Goal: Task Accomplishment & Management: Use online tool/utility

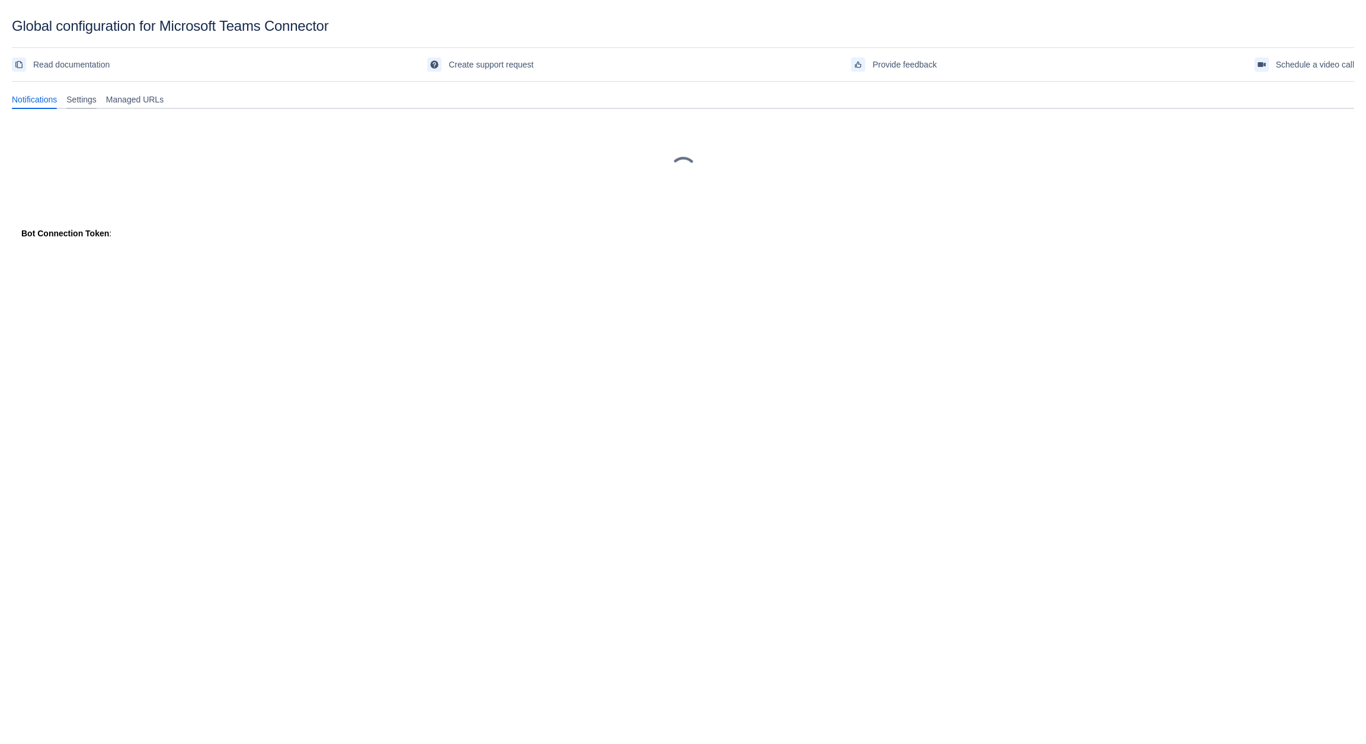
click at [82, 98] on span "Settings" at bounding box center [81, 100] width 30 height 12
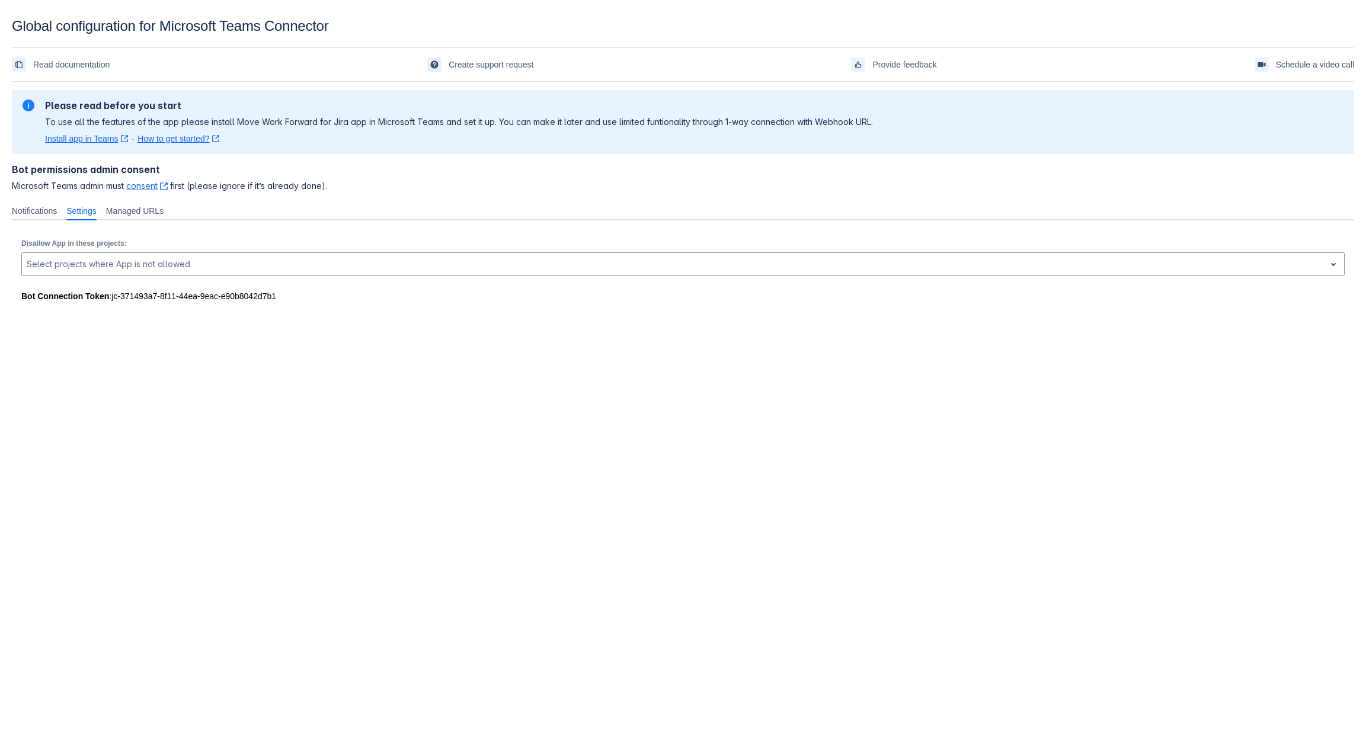
click at [148, 200] on div "Bot permissions admin consent Microsoft Teams admin must consent ﻿ , (opens new…" at bounding box center [683, 177] width 1342 height 47
click at [143, 206] on span "Managed URLs" at bounding box center [134, 211] width 57 height 12
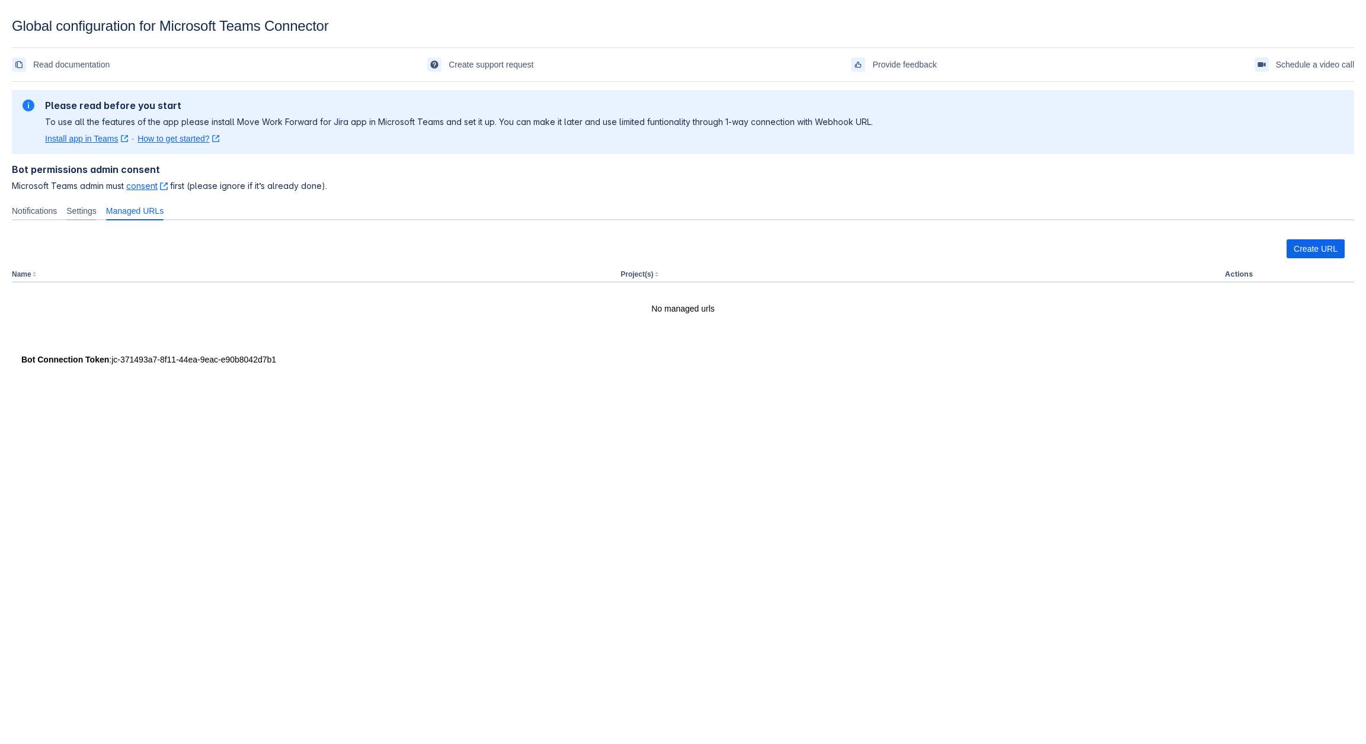
click at [87, 214] on span "Settings" at bounding box center [81, 211] width 30 height 12
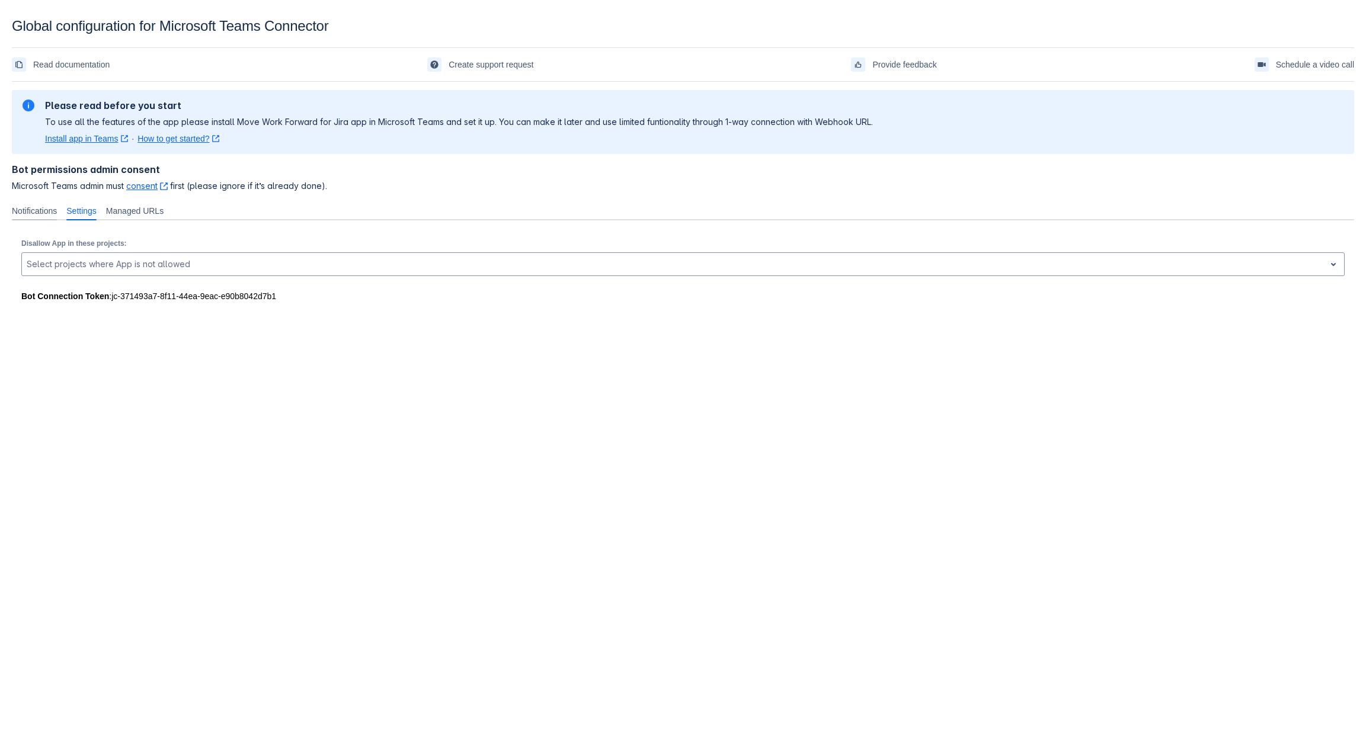
click at [34, 209] on span "Notifications" at bounding box center [34, 211] width 45 height 12
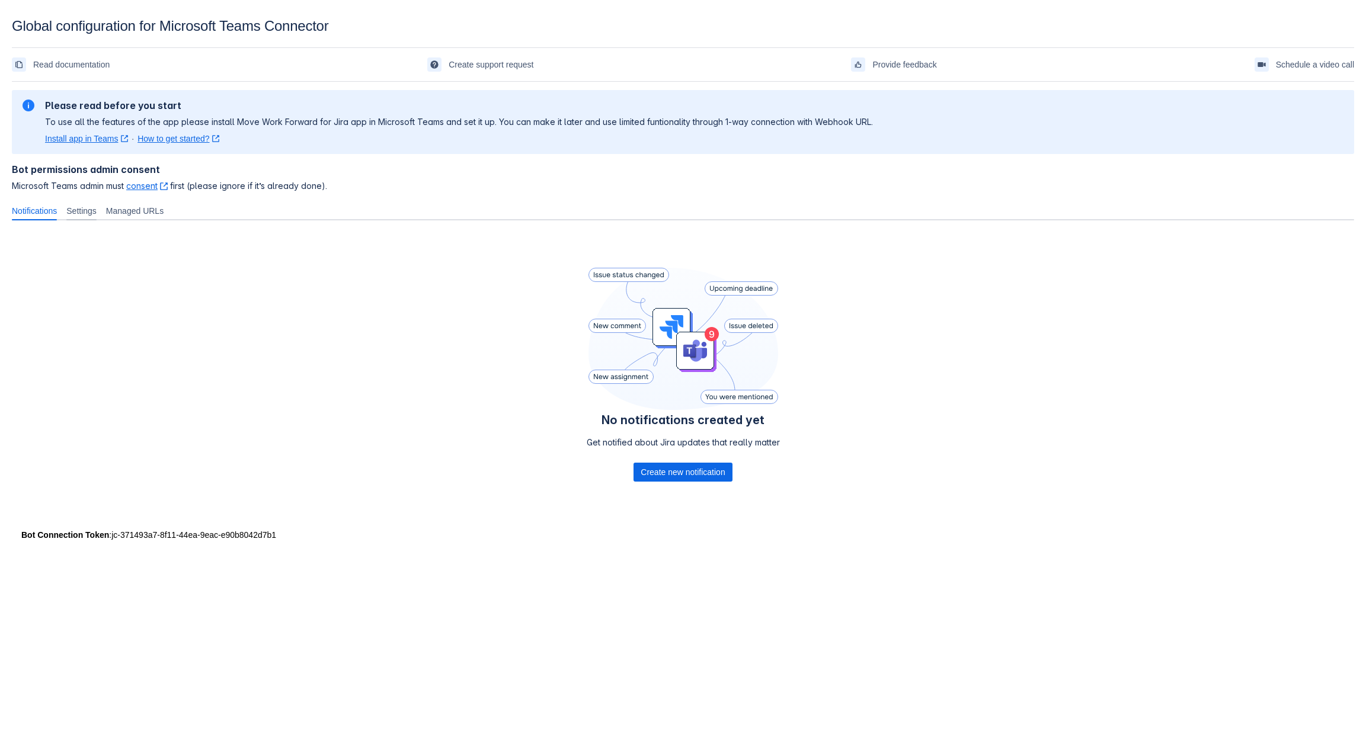
click at [80, 206] on span "Settings" at bounding box center [81, 211] width 30 height 12
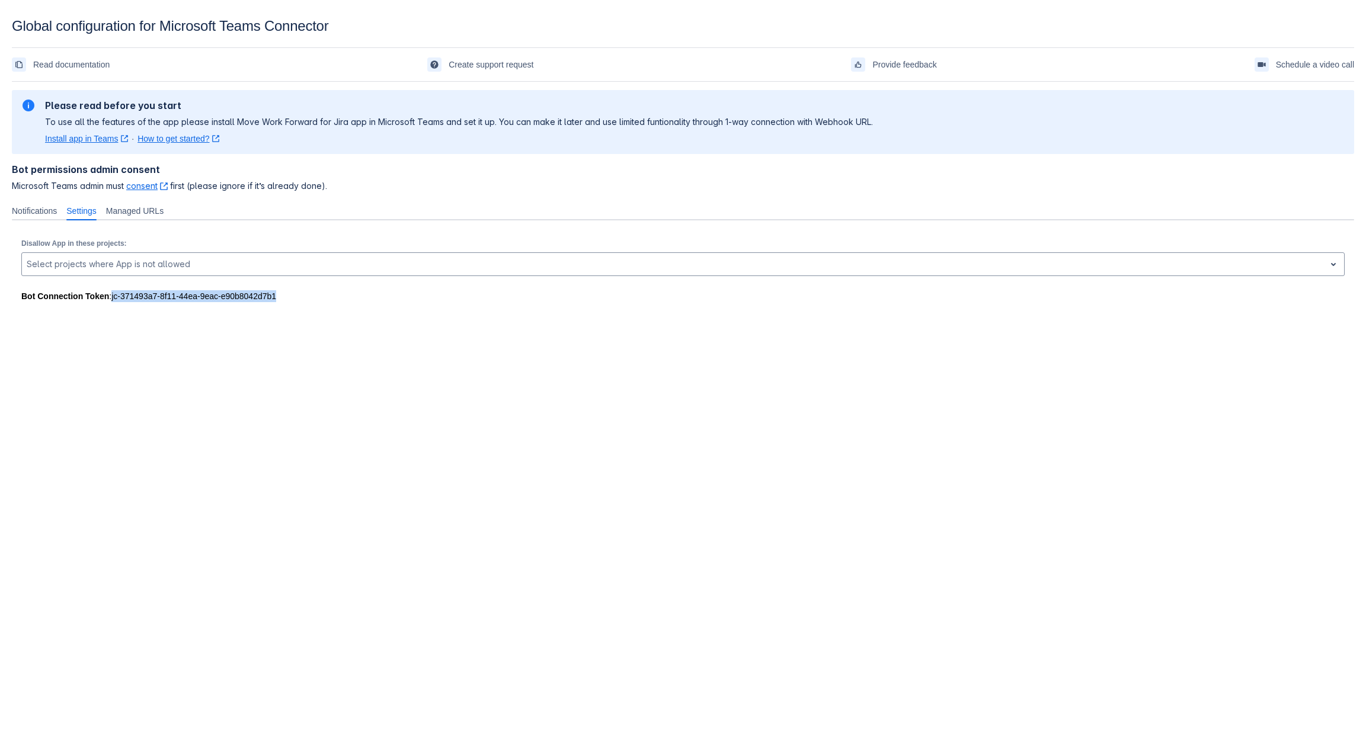
drag, startPoint x: 241, startPoint y: 299, endPoint x: 111, endPoint y: 299, distance: 129.2
click at [111, 299] on div "Bot Connection Token : jc-371493a7-8f11-44ea-9eac-e90b8042d7b1" at bounding box center [682, 296] width 1323 height 12
copy div "jc-371493a7-8f11-44ea-9eac-e90b8042d7b1"
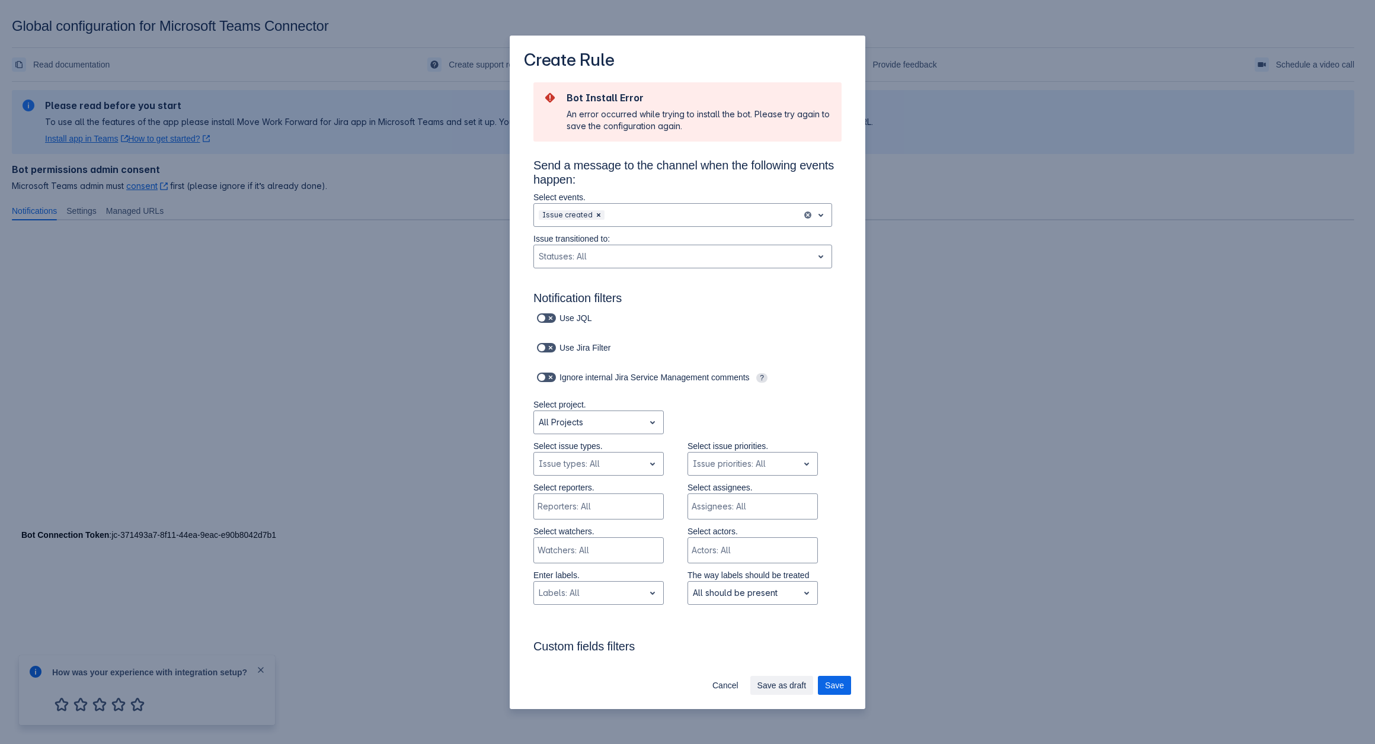
click at [974, 491] on div "Create Rule Bot Install Error An error occurred while trying to install the bot…" at bounding box center [687, 372] width 1375 height 744
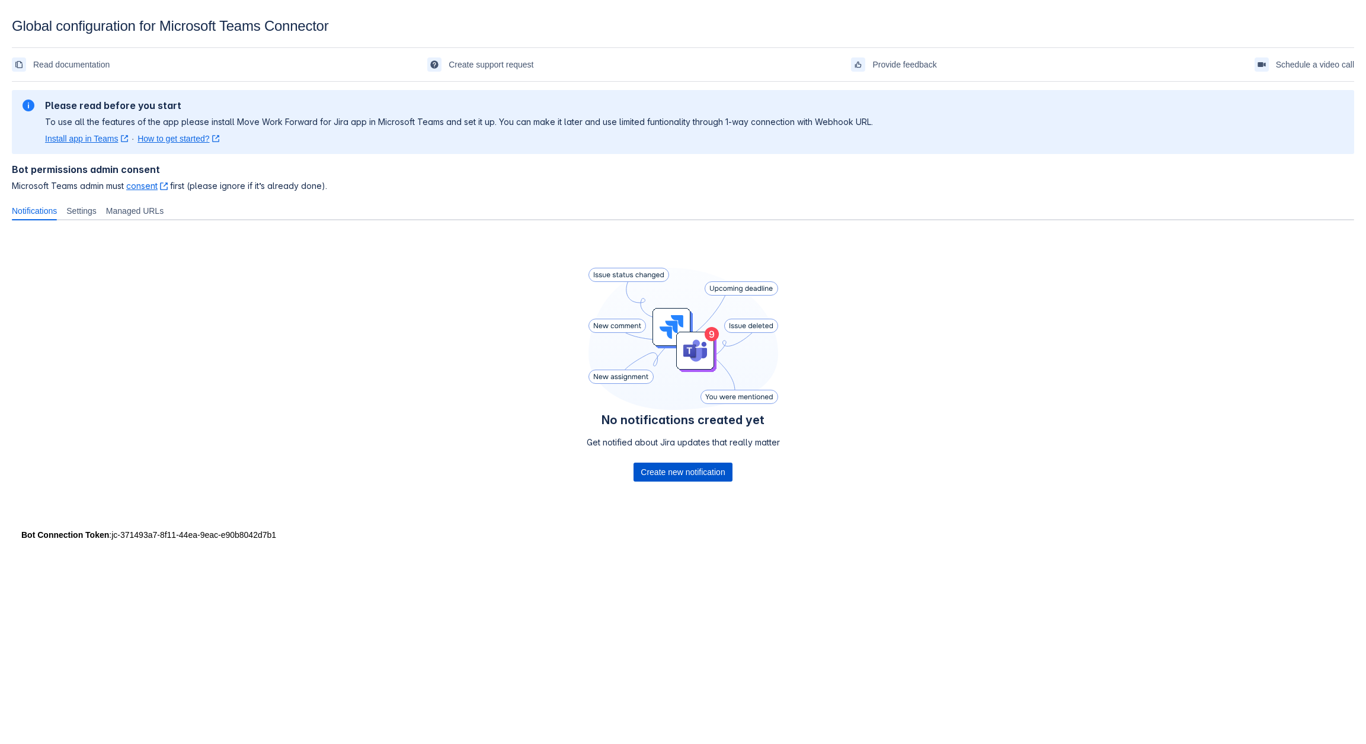
click at [680, 475] on span "Create new notification" at bounding box center [683, 472] width 84 height 19
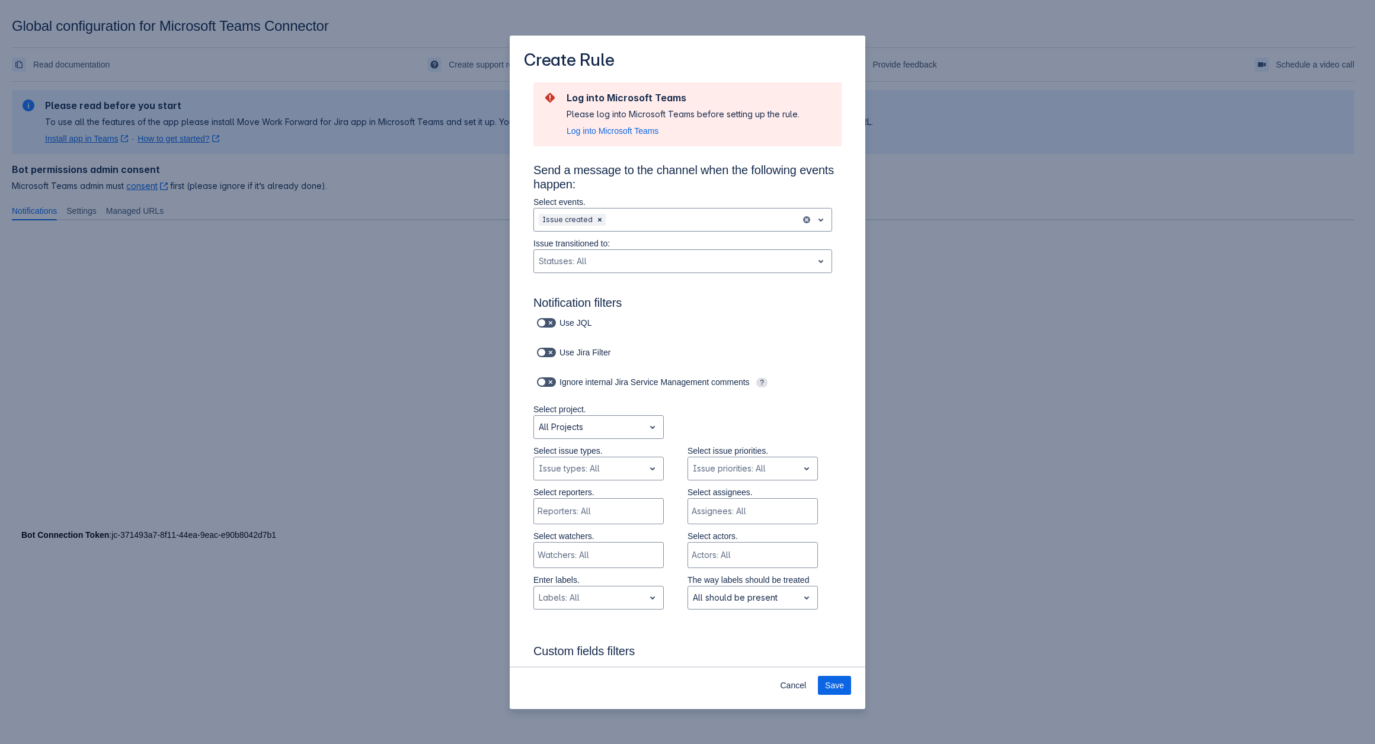
click at [272, 324] on div "Create Rule Log into Microsoft Teams Please log into Microsoft Teams before set…" at bounding box center [687, 372] width 1375 height 744
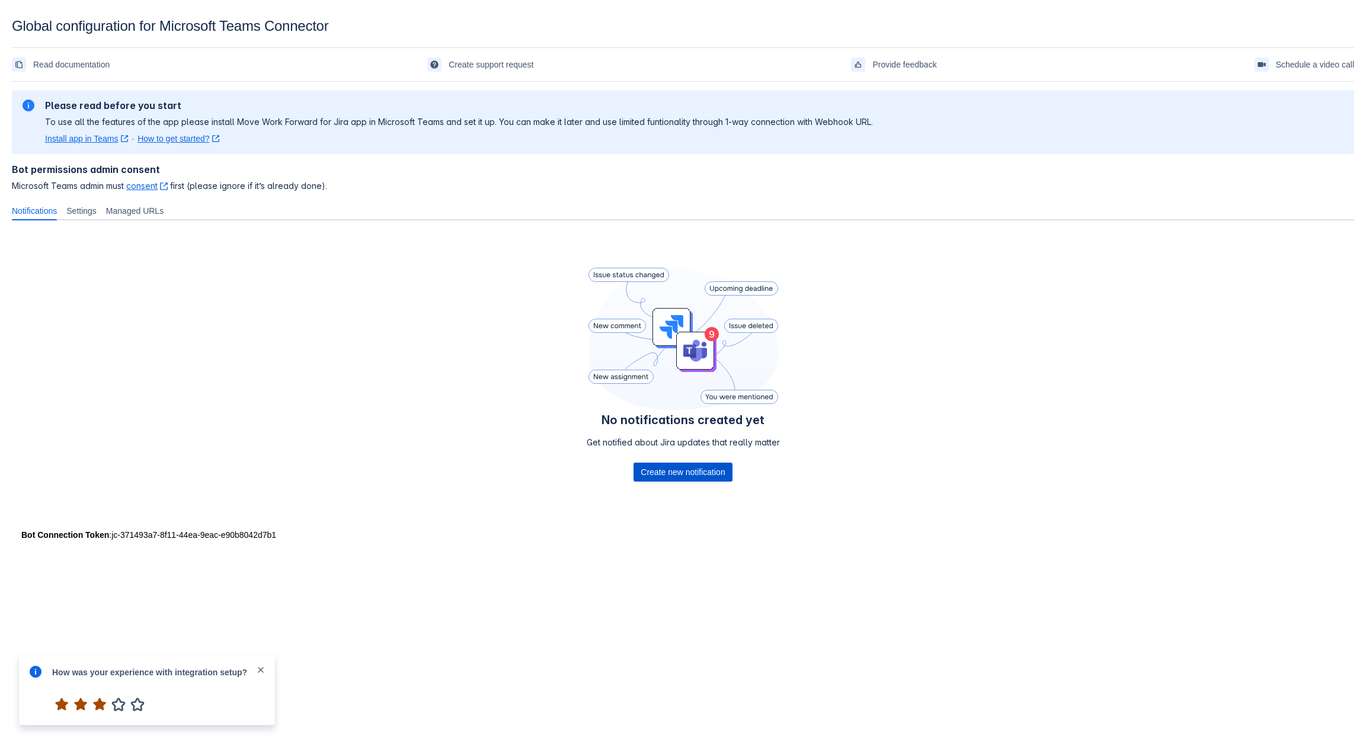
click at [652, 476] on span "Create new notification" at bounding box center [683, 472] width 84 height 19
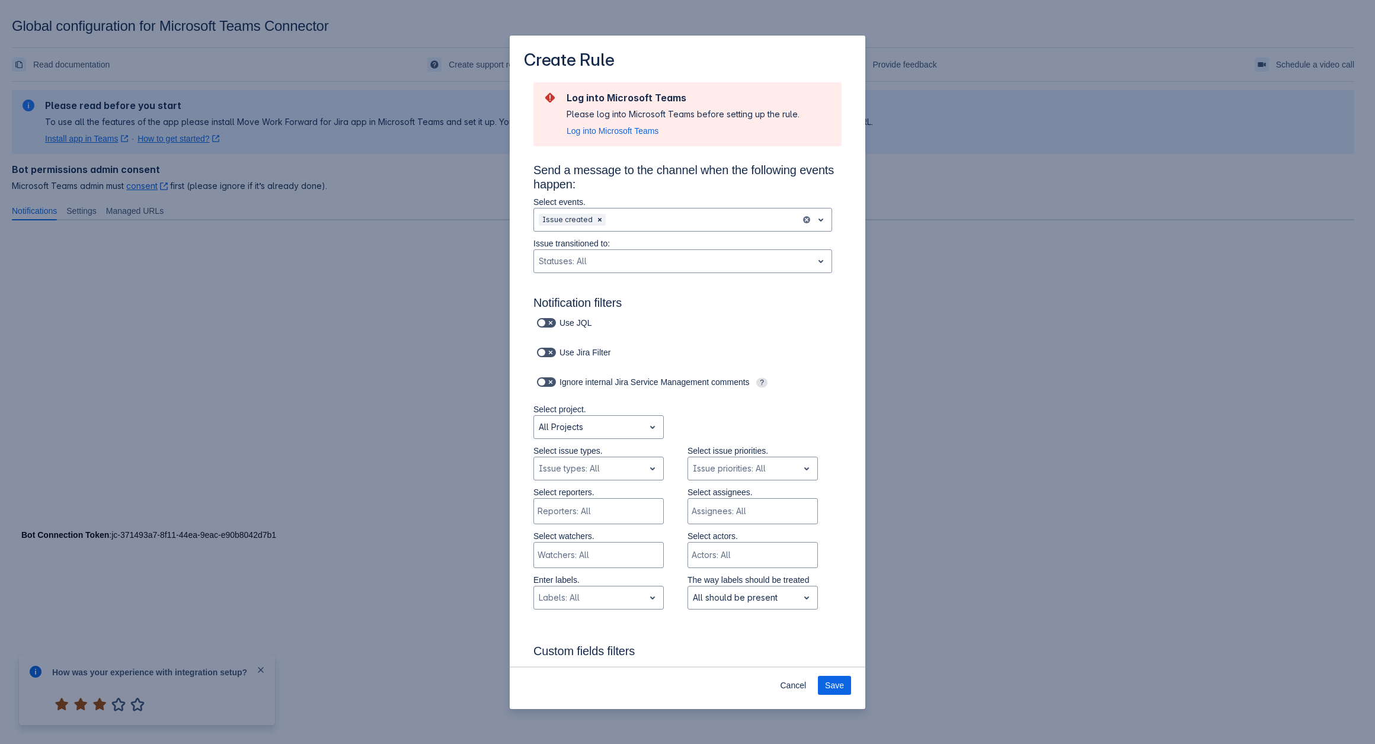
click at [599, 139] on section "Log into Microsoft Teams Please log into Microsoft Teams before setting up the …" at bounding box center [687, 114] width 308 height 64
click at [594, 129] on span "Log into Microsoft Teams" at bounding box center [613, 131] width 92 height 12
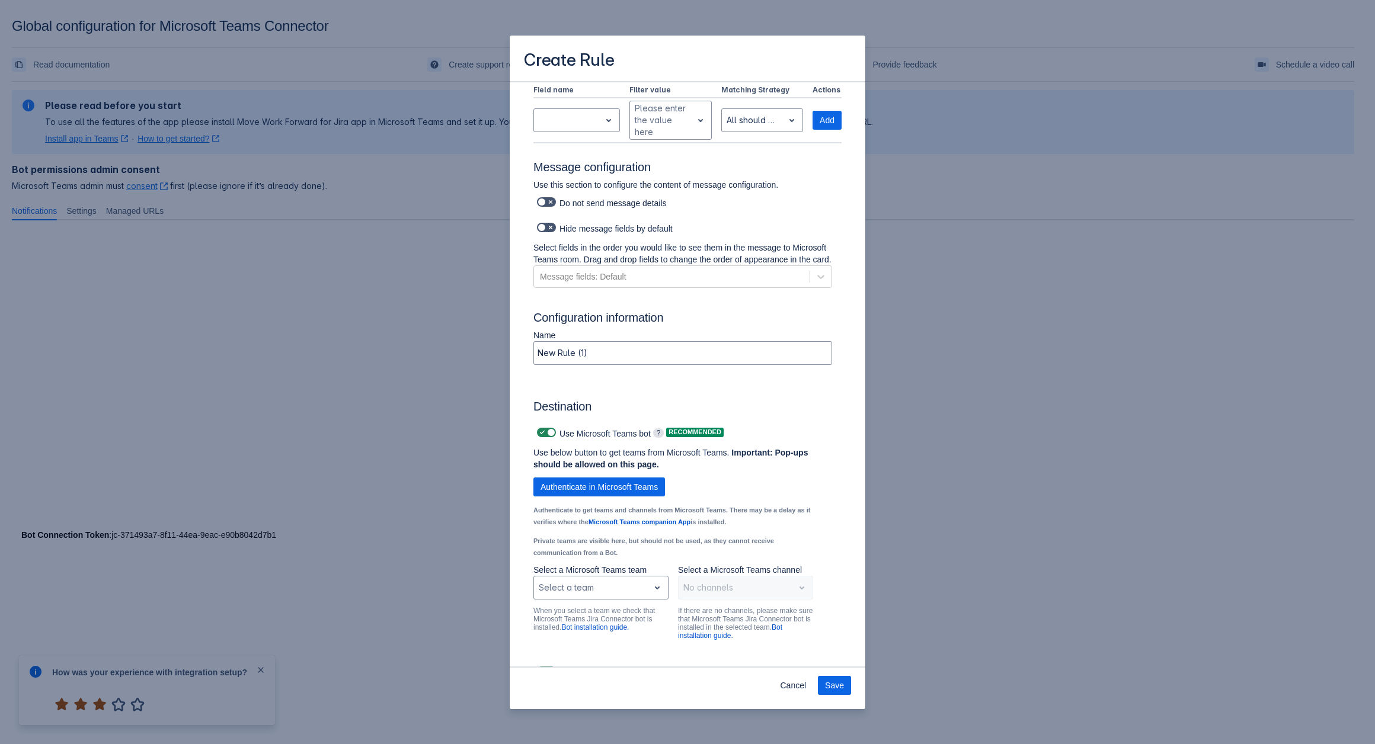
scroll to position [568, 0]
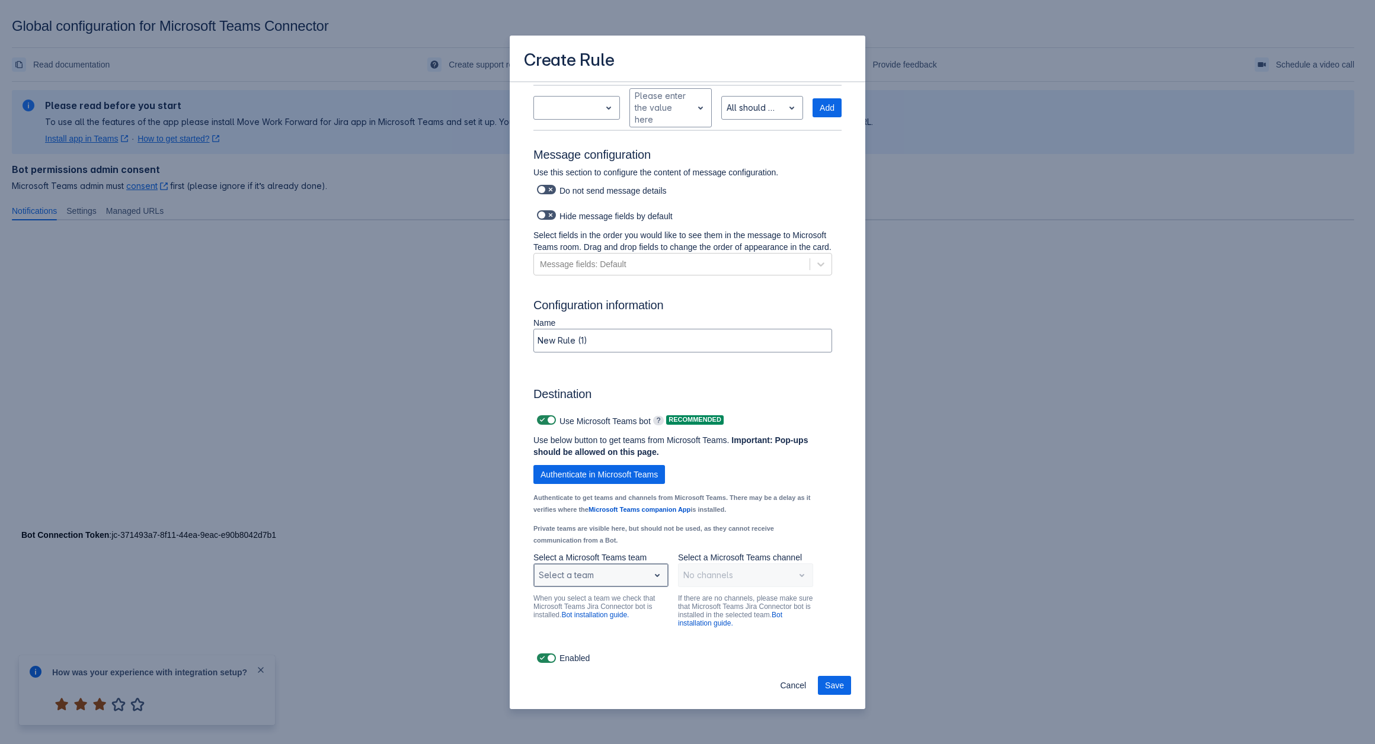
click at [597, 577] on div "Scrollable content" at bounding box center [591, 575] width 105 height 14
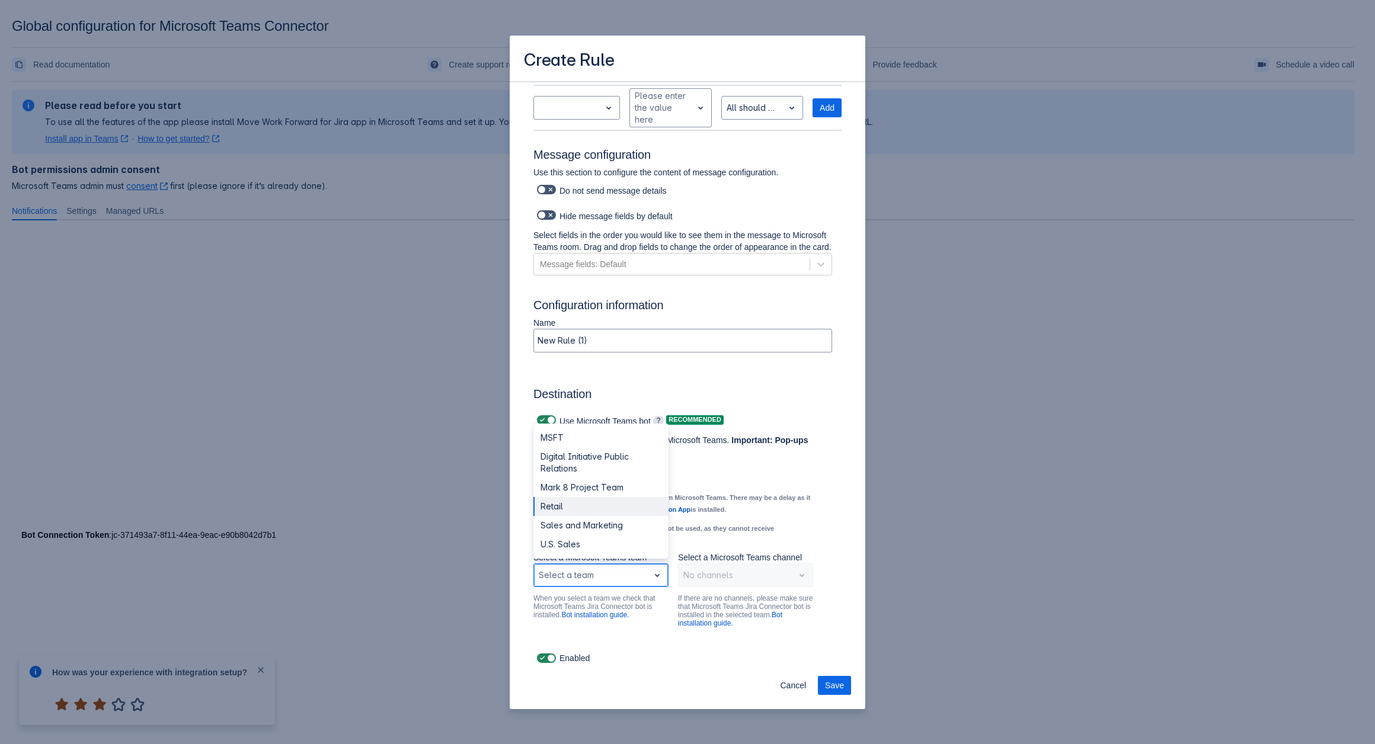
click at [587, 506] on div "Retail" at bounding box center [600, 506] width 135 height 19
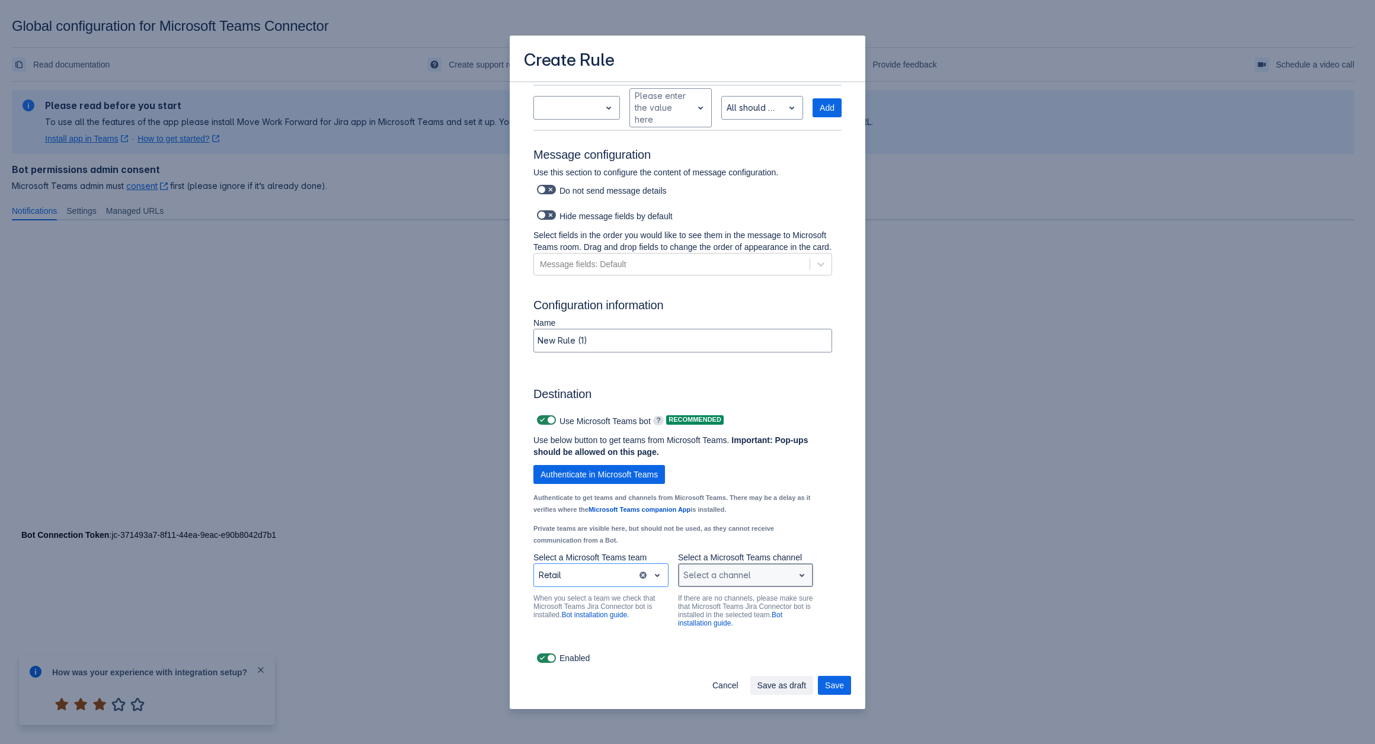
click at [725, 581] on div "Scrollable content" at bounding box center [735, 575] width 105 height 14
click at [728, 545] on div "General" at bounding box center [745, 544] width 135 height 19
click at [656, 476] on span "Authenticate in Microsoft Teams" at bounding box center [598, 474] width 117 height 19
click at [619, 477] on span "Authenticate in Microsoft Teams" at bounding box center [598, 474] width 117 height 19
